Goal: Information Seeking & Learning: Learn about a topic

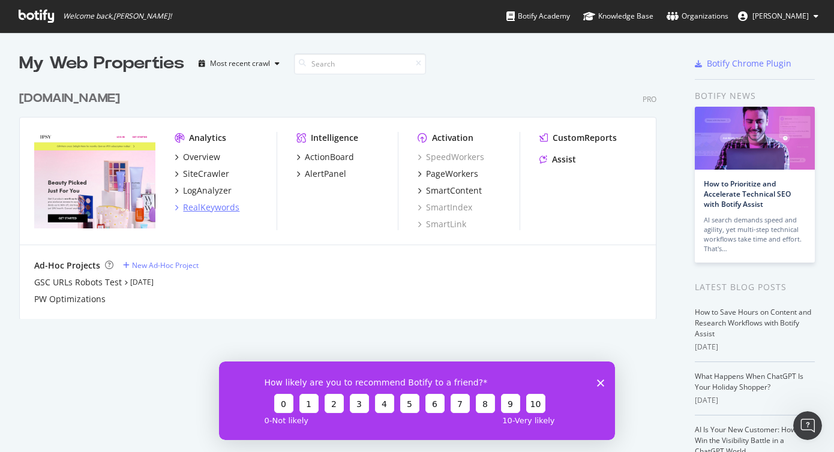
click at [214, 208] on div "RealKeywords" at bounding box center [211, 208] width 56 height 12
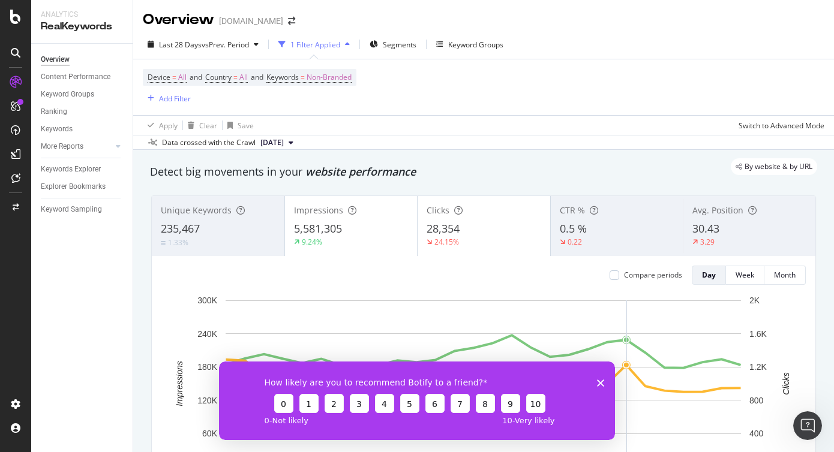
click at [599, 377] on div "How likely are you to recommend Botify to a friend? 0 1 2 3 4 5 6 7 8 9 10 0 - …" at bounding box center [417, 400] width 396 height 79
click at [599, 386] on div "How likely are you to recommend Botify to a friend? 0 1 2 3 4 5 6 7 8 9 10 0 - …" at bounding box center [417, 400] width 396 height 79
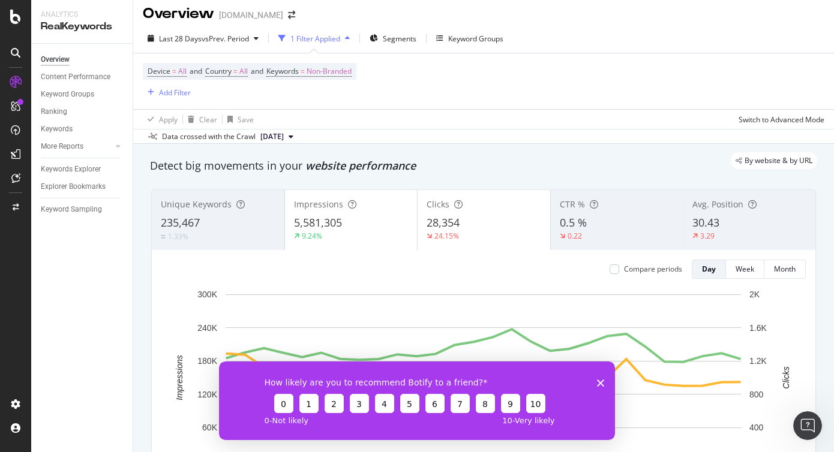
scroll to position [13, 0]
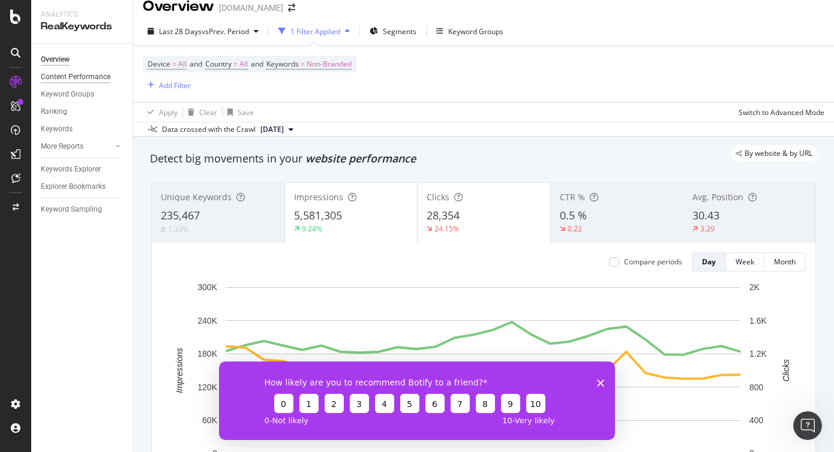
click at [91, 80] on div "Content Performance" at bounding box center [76, 77] width 70 height 13
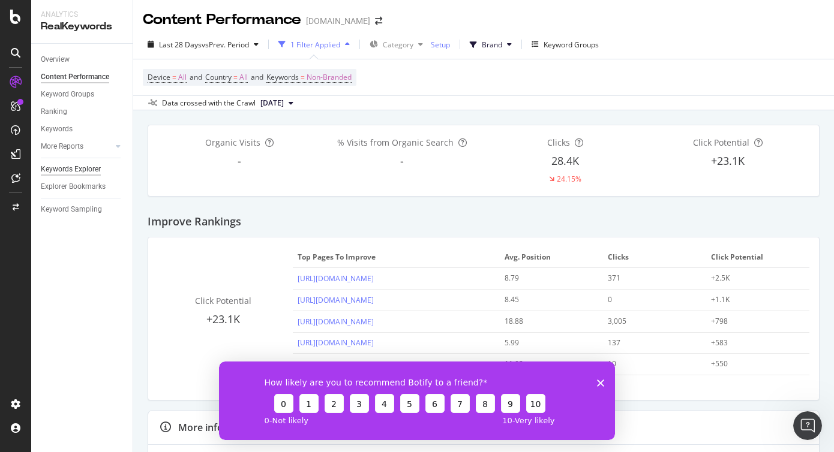
click at [93, 170] on div "Keywords Explorer" at bounding box center [71, 169] width 60 height 13
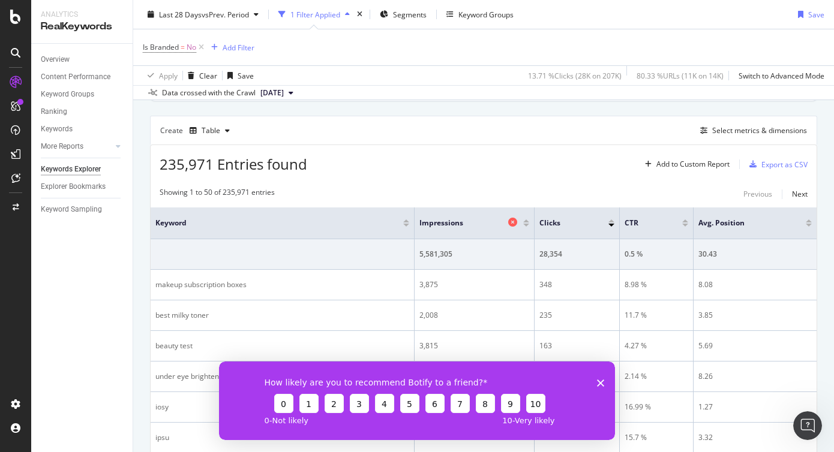
scroll to position [94, 0]
